Goal: Task Accomplishment & Management: Use online tool/utility

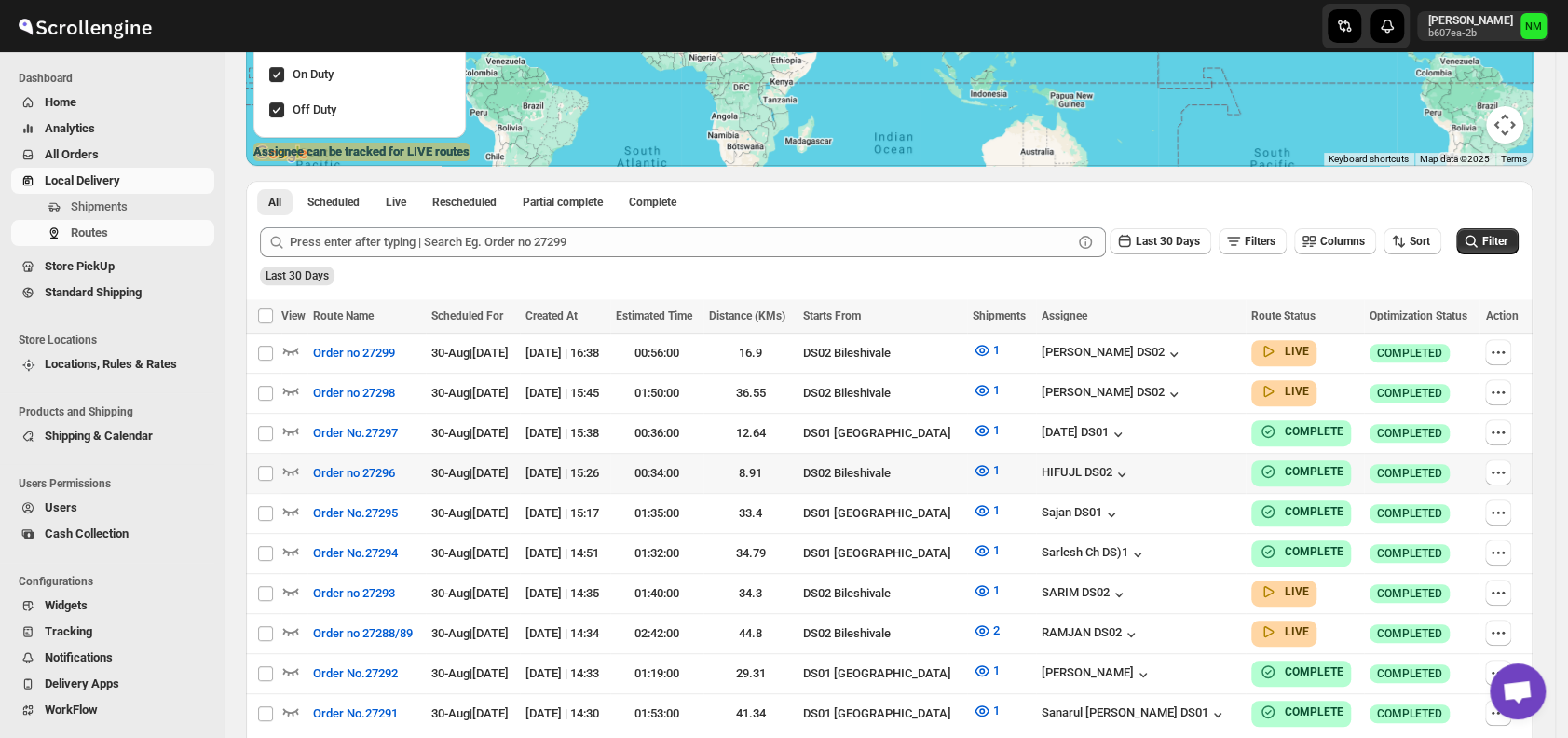
scroll to position [435, 0]
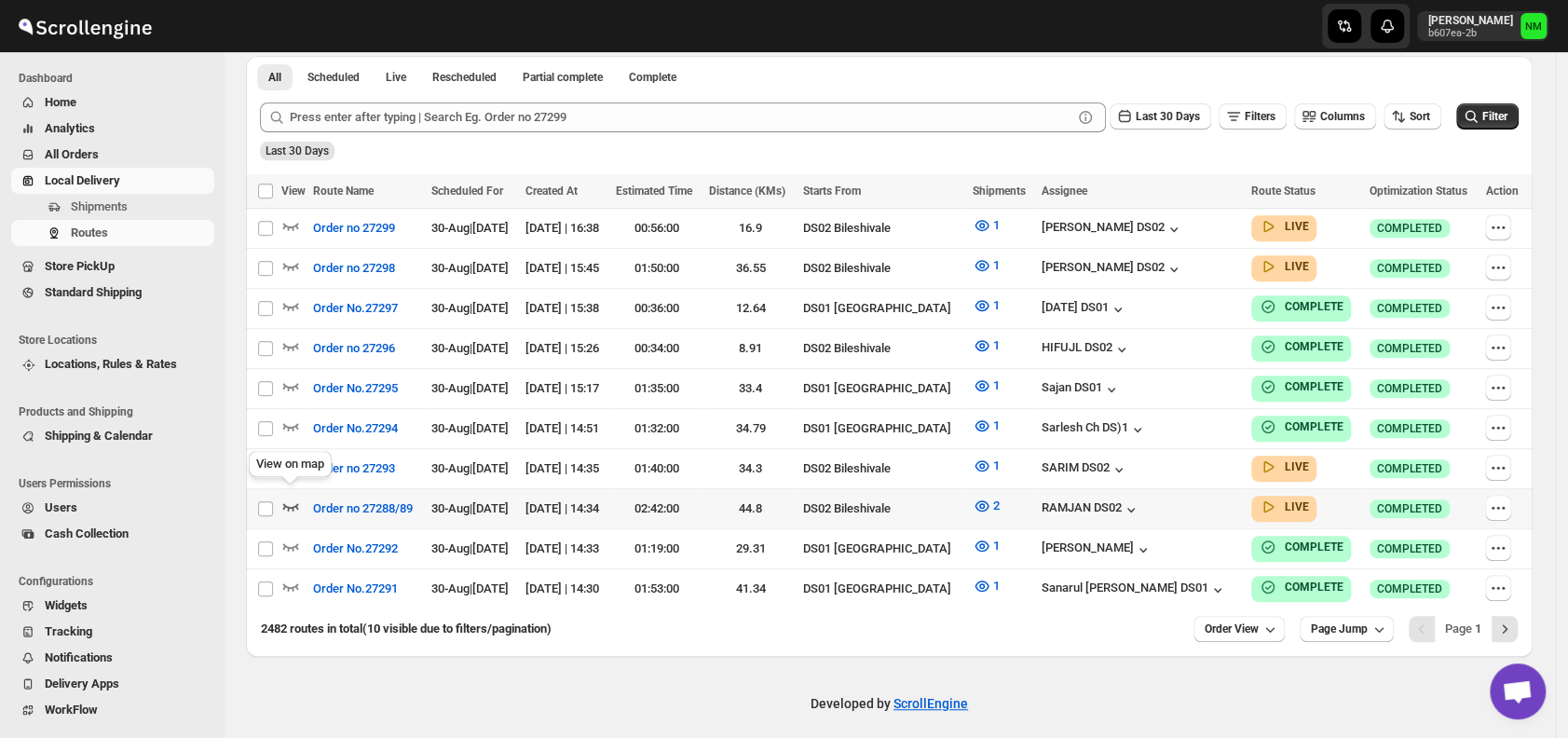
click at [294, 496] on icon "button" at bounding box center [291, 506] width 19 height 19
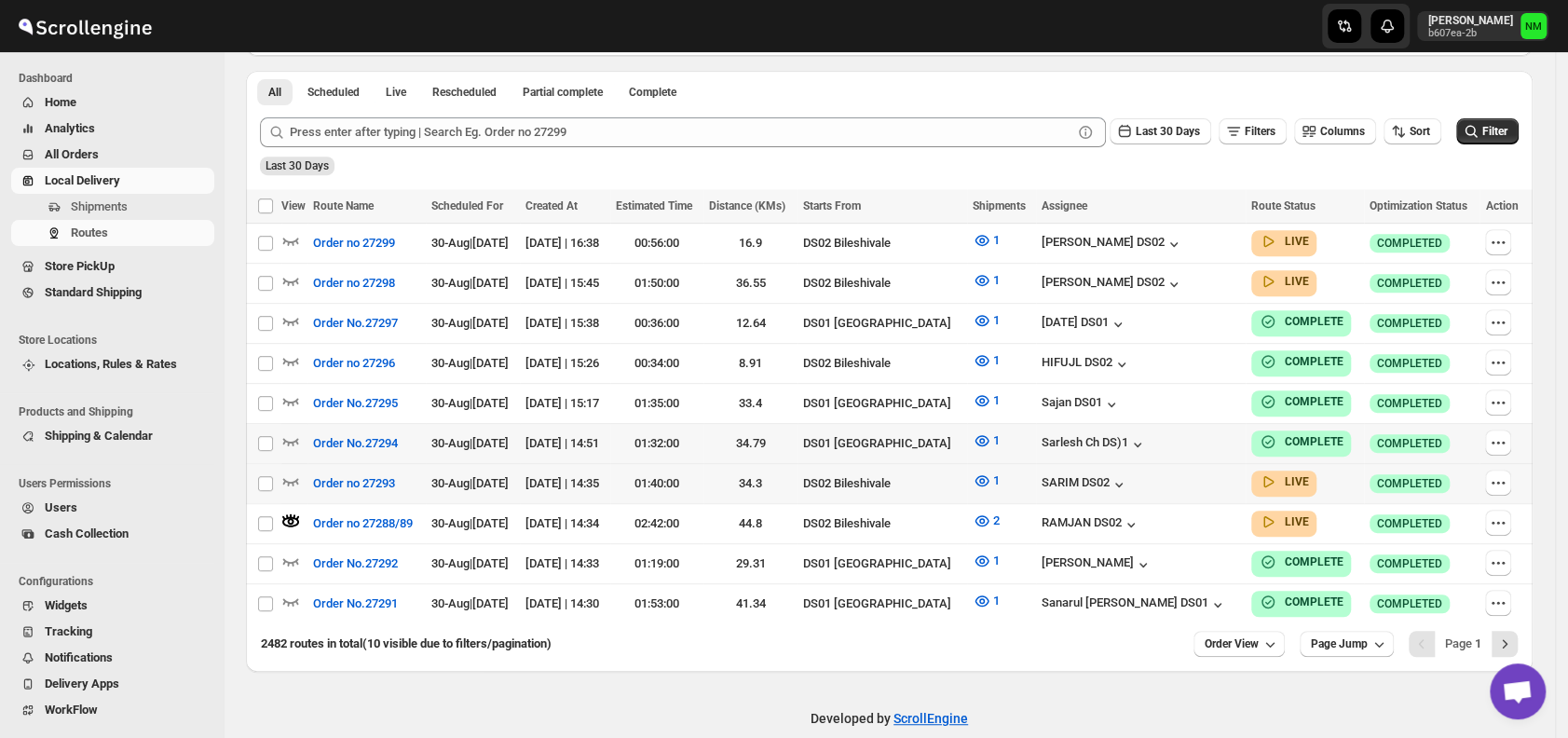
scroll to position [0, 0]
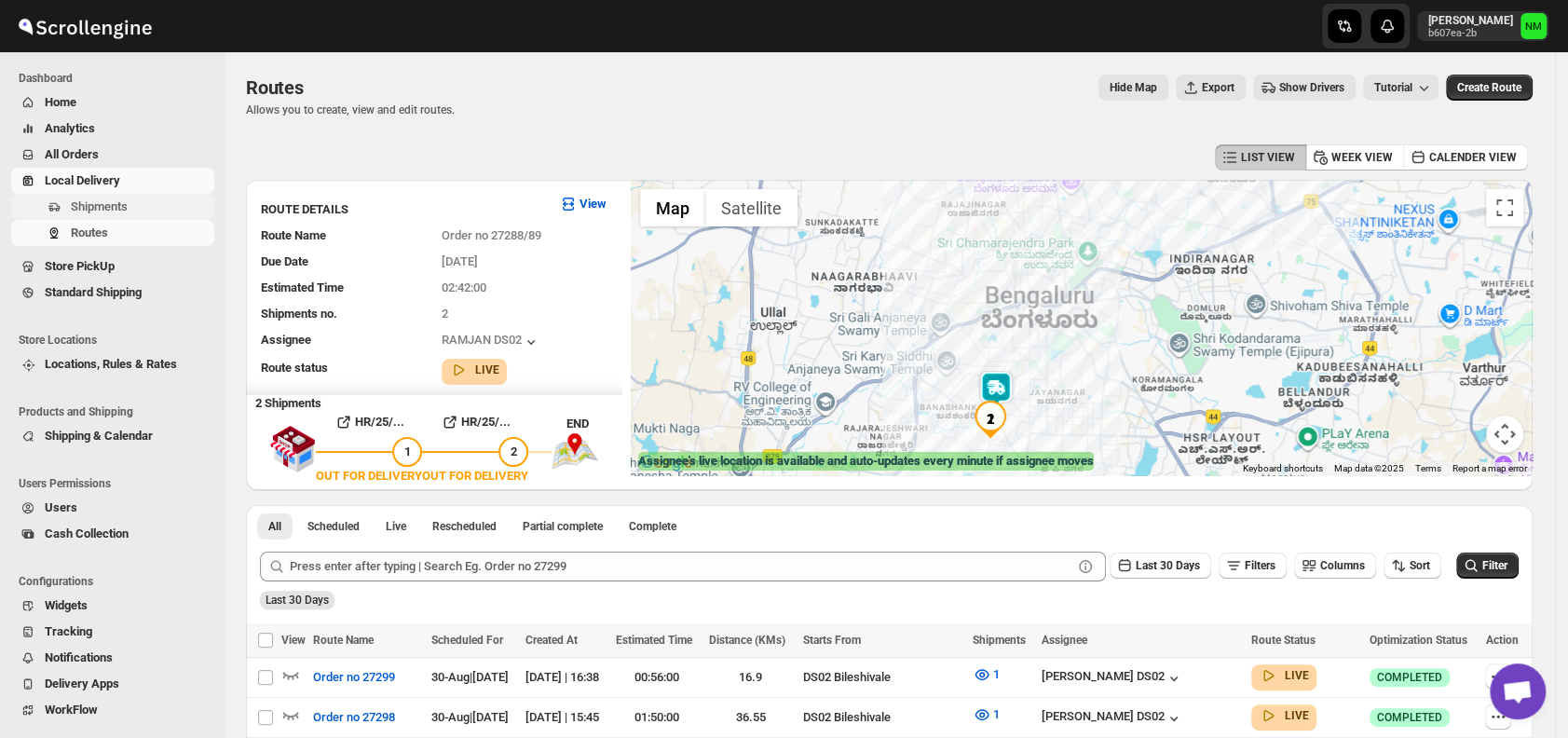
click at [105, 203] on span "Shipments" at bounding box center [99, 206] width 57 height 14
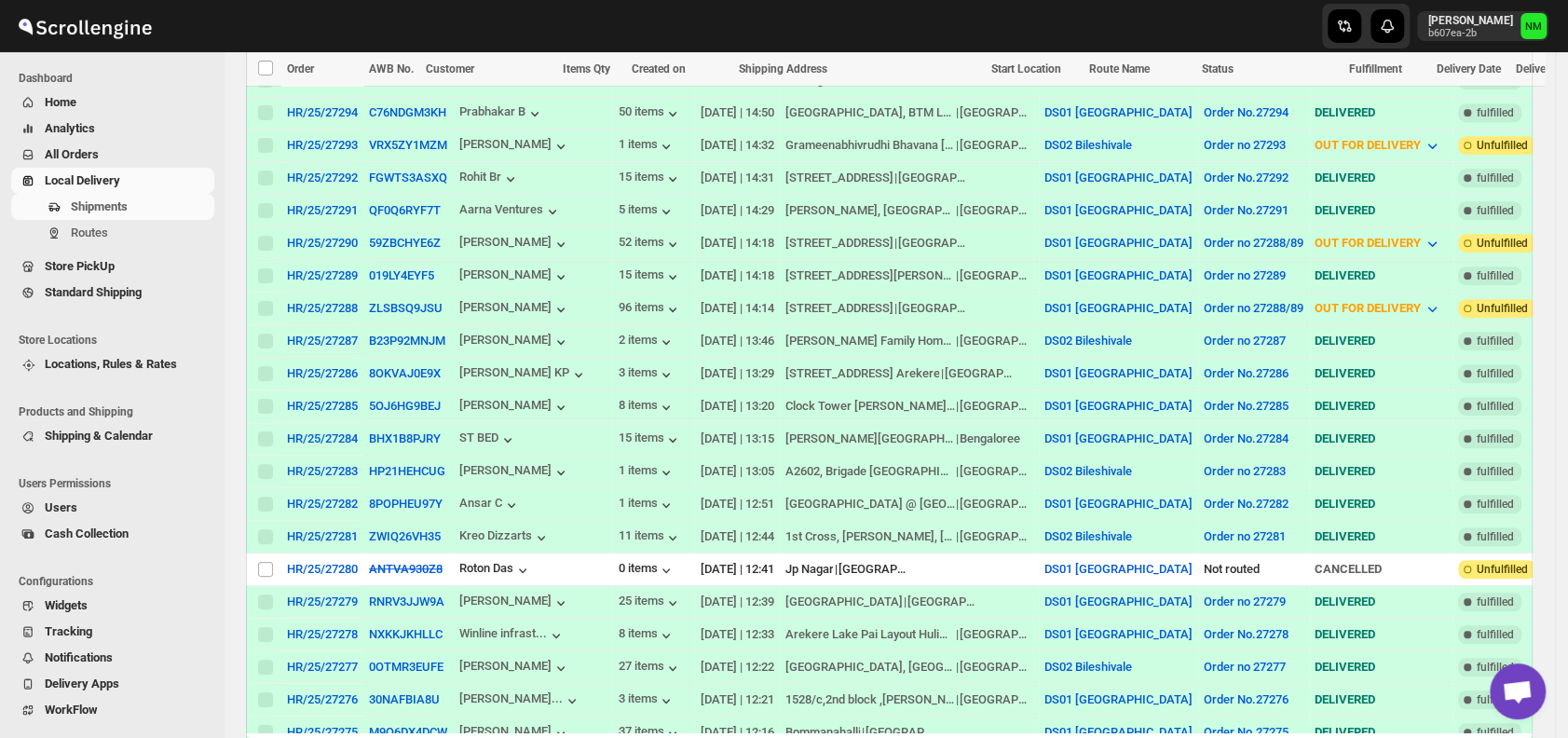
scroll to position [608, 0]
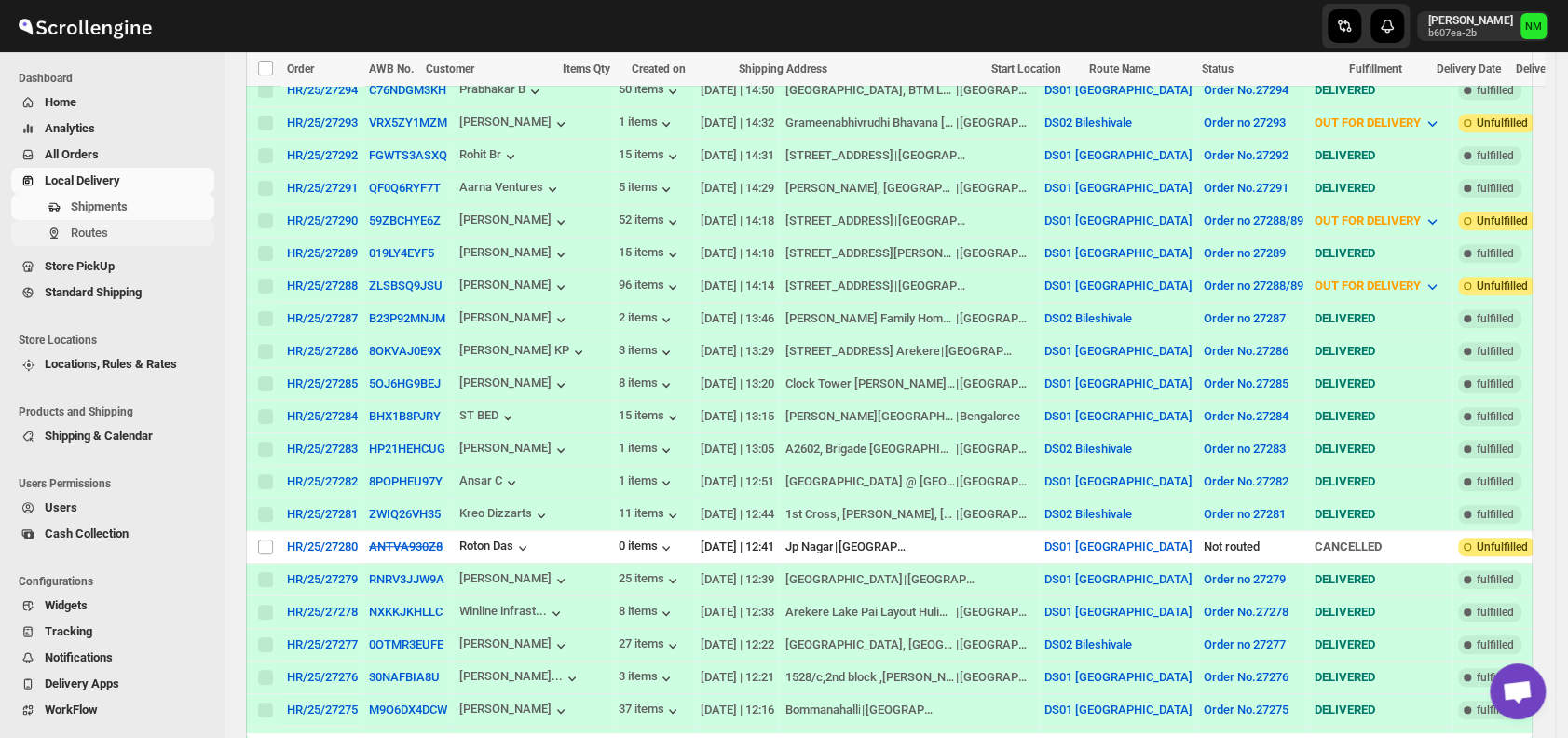
click at [105, 232] on span "Routes" at bounding box center [88, 232] width 37 height 14
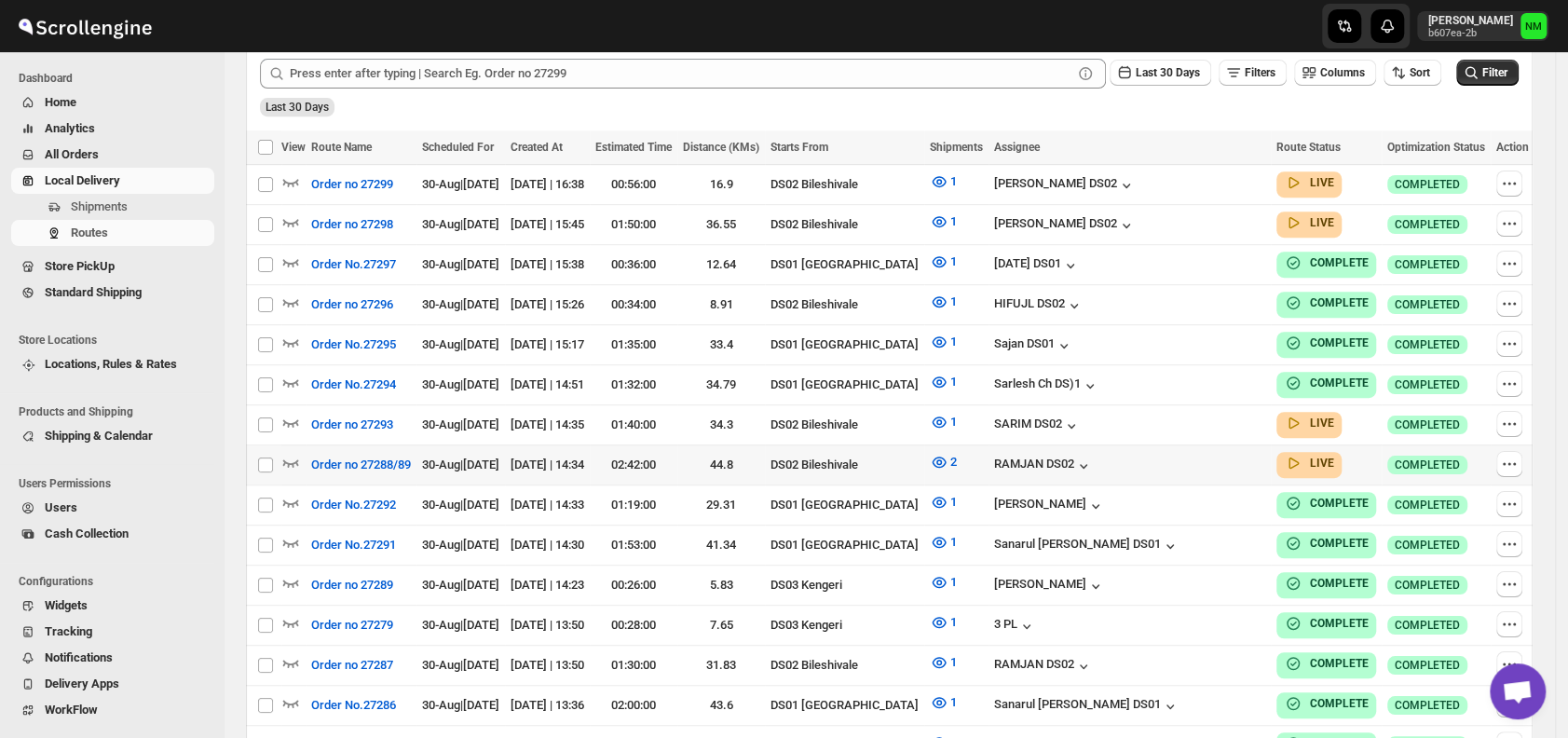
scroll to position [479, 0]
